Goal: Information Seeking & Learning: Check status

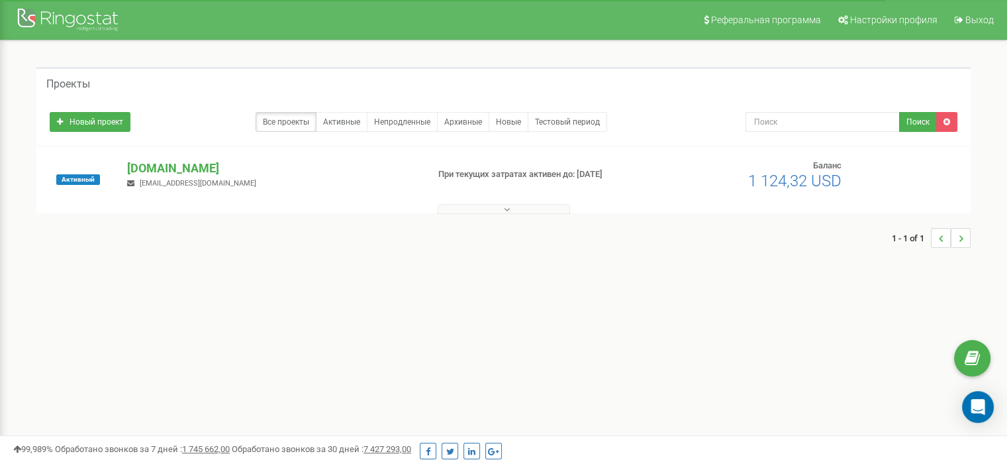
click at [403, 234] on div "1 - 1 of 1" at bounding box center [503, 238] width 935 height 46
click at [453, 209] on button at bounding box center [504, 209] width 132 height 10
click at [521, 211] on button at bounding box center [504, 209] width 132 height 10
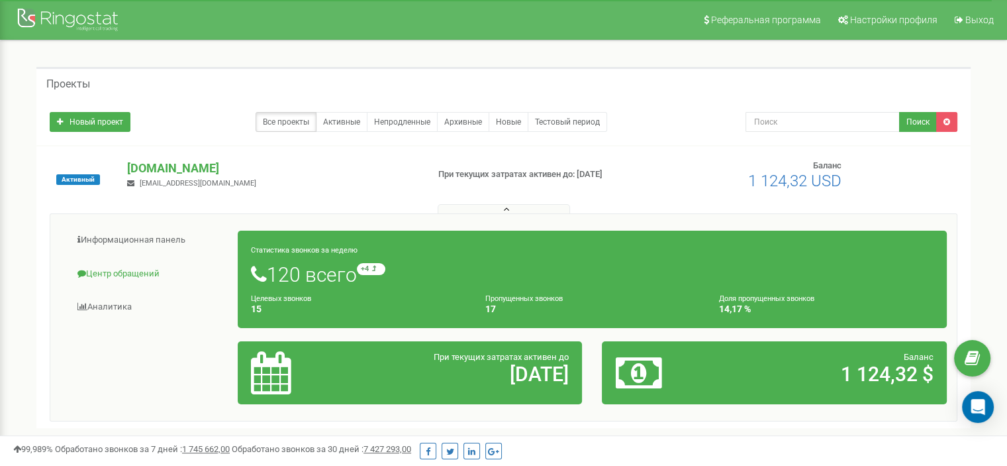
scroll to position [66, 0]
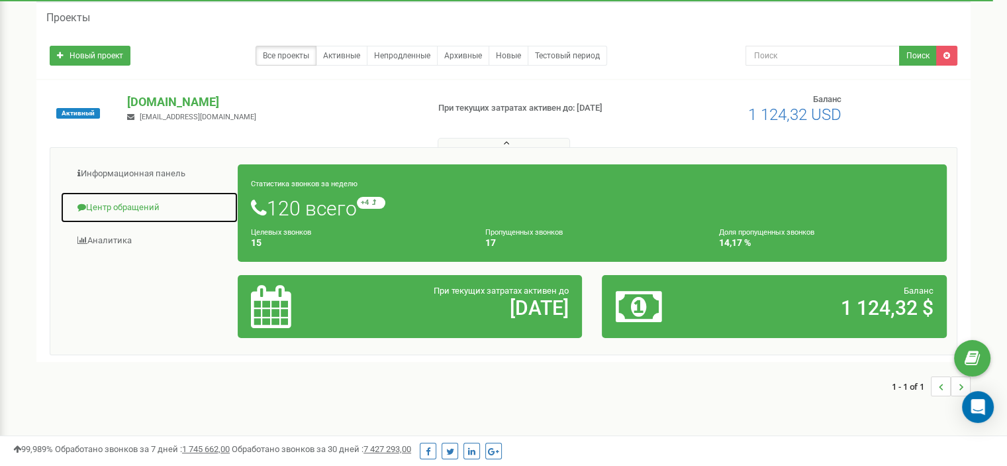
click at [156, 197] on link "Центр обращений" at bounding box center [149, 207] width 178 height 32
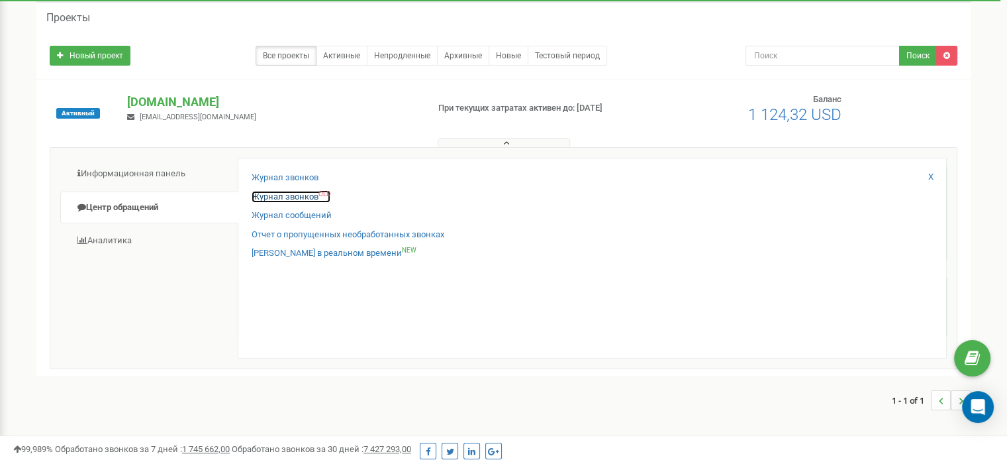
click at [289, 195] on link "Журнал звонков OLD" at bounding box center [291, 197] width 79 height 13
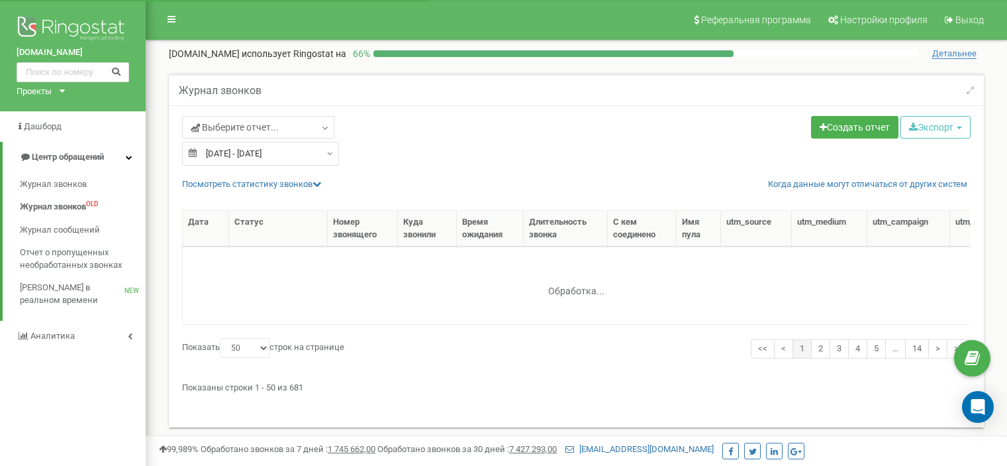
select select "50"
click at [966, 16] on span "Выход" at bounding box center [970, 20] width 28 height 11
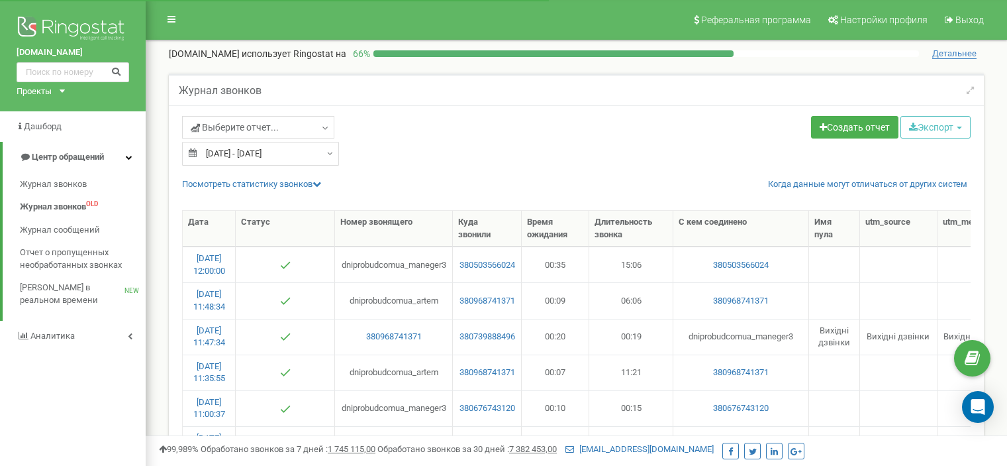
select select "50"
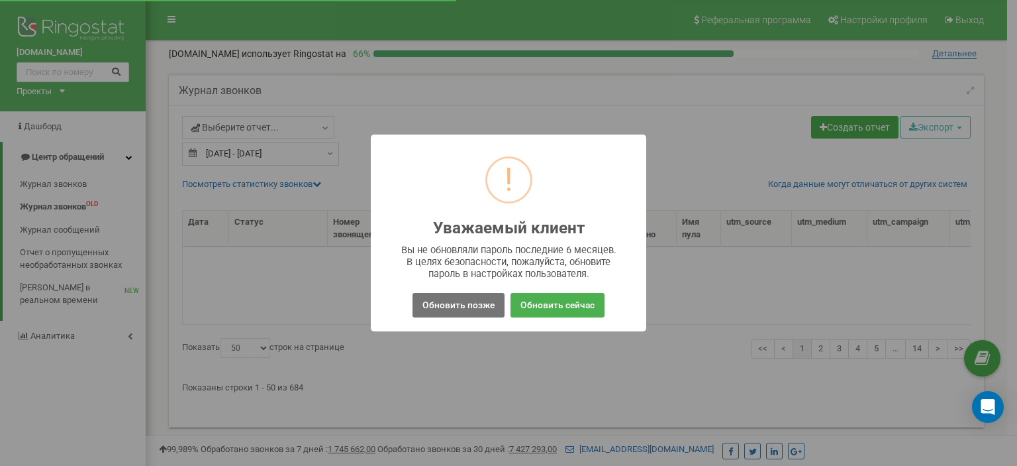
select select "50"
click at [435, 251] on div "Вы не обновляли пароль последние 6 месяцев. В целях безопасности, пожалуйста, о…" at bounding box center [508, 262] width 223 height 36
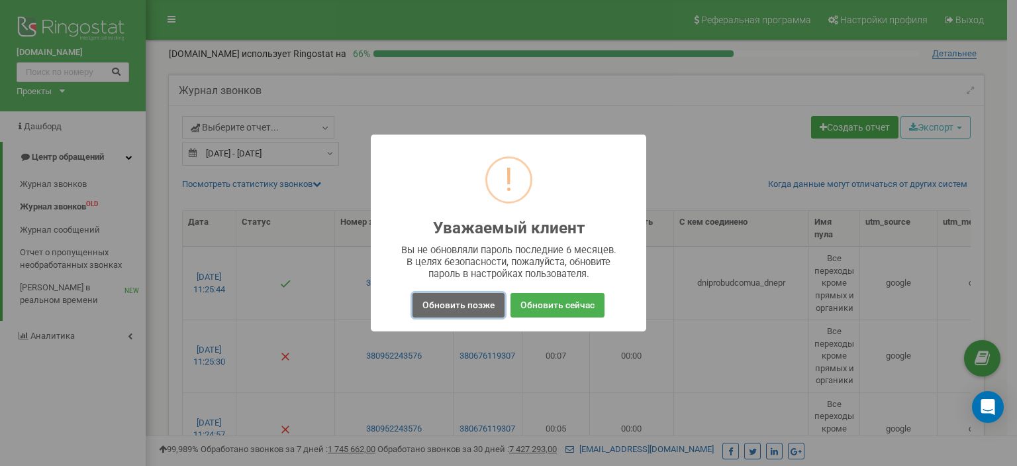
click at [472, 299] on button "Обновить позже" at bounding box center [459, 305] width 92 height 25
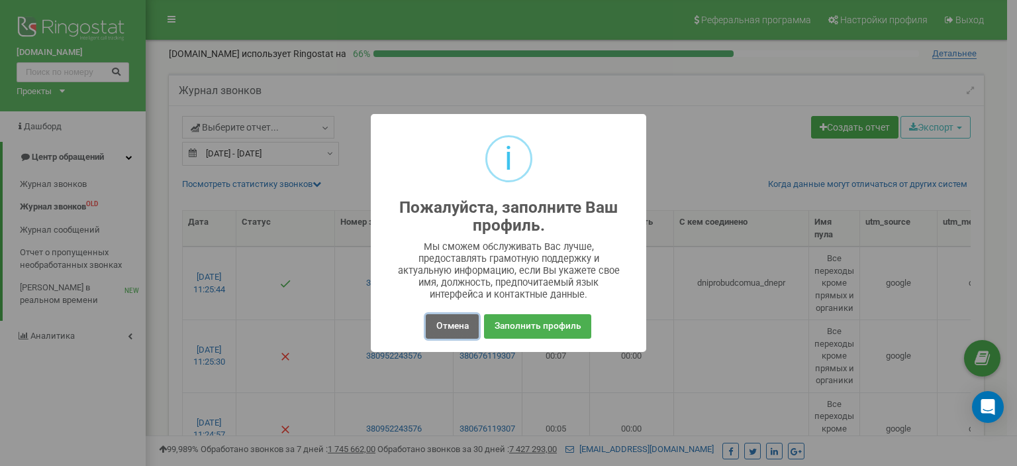
click at [453, 329] on button "Отмена" at bounding box center [452, 326] width 52 height 25
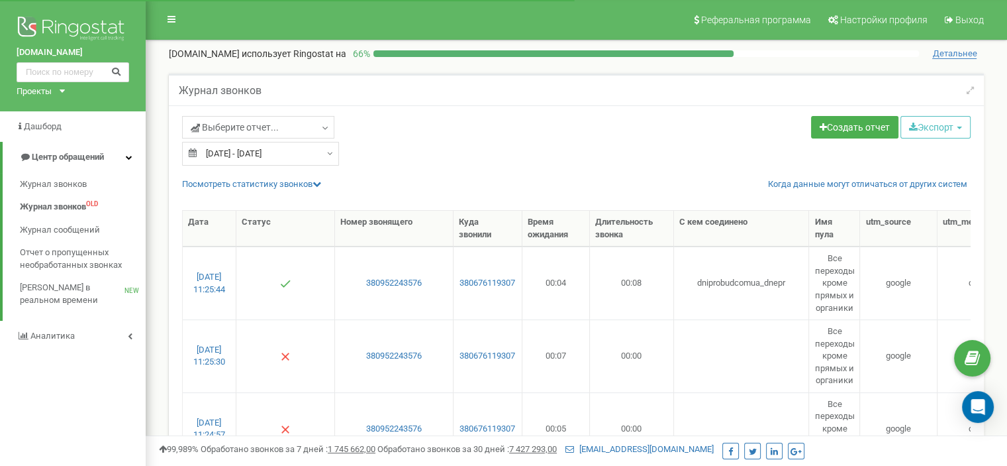
click at [644, 151] on div "Выберите отчет... [DATE] - [DATE] Создать отчет Экспорт CSV (.csv) Excel (.xls)…" at bounding box center [576, 141] width 809 height 50
click at [770, 89] on div "Журнал звонков" at bounding box center [576, 90] width 815 height 32
